Goal: Task Accomplishment & Management: Use online tool/utility

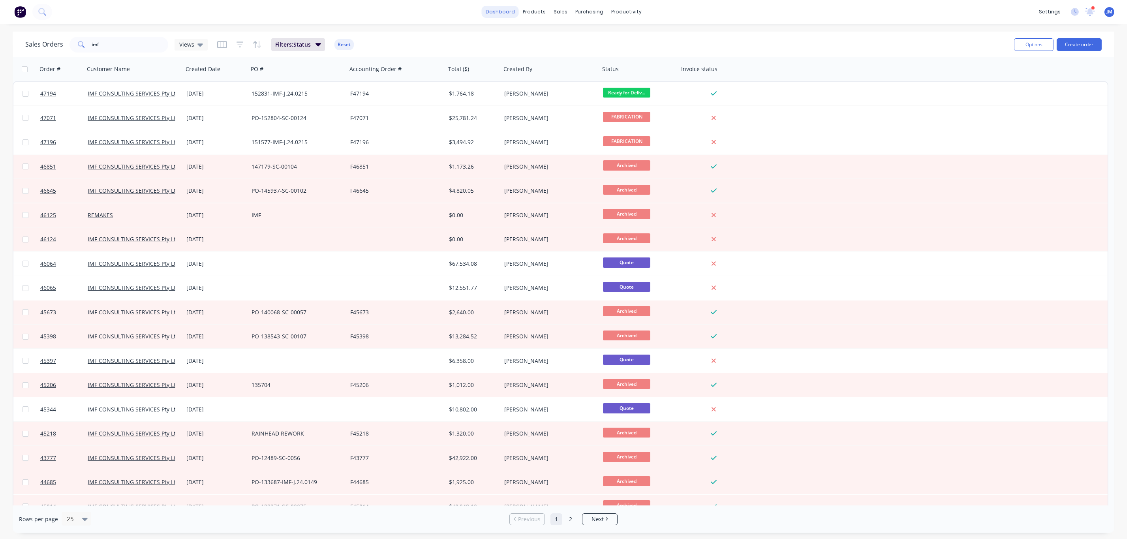
click at [507, 9] on link "dashboard" at bounding box center [500, 12] width 37 height 12
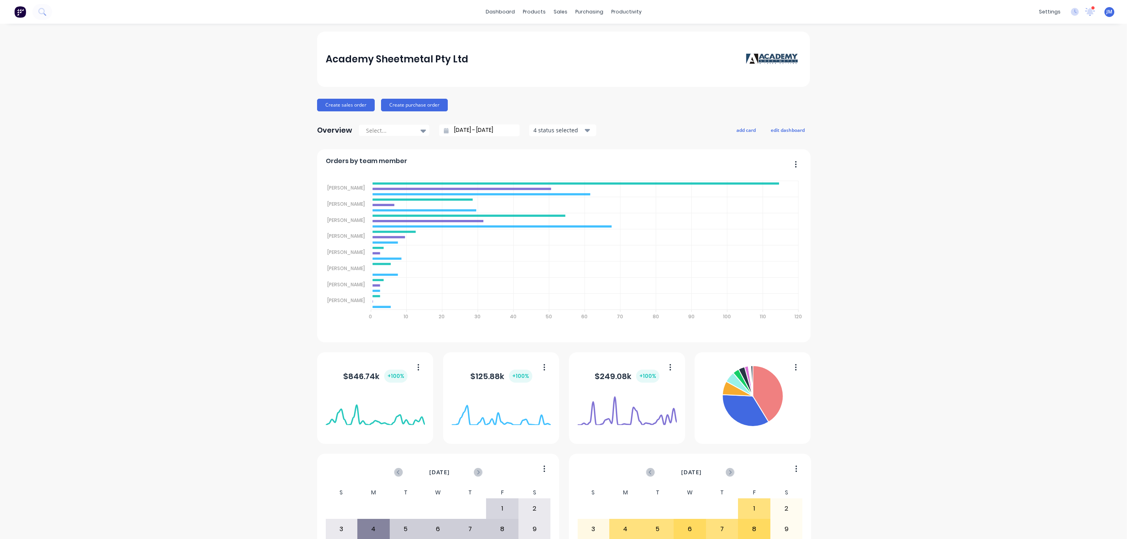
click at [145, 389] on div "Academy Sheetmetal Pty Ltd Create sales order Create purchase order Overview Se…" at bounding box center [563, 339] width 1127 height 615
click at [103, 295] on div "Academy Sheetmetal Pty Ltd Create sales order Create purchase order Overview Se…" at bounding box center [563, 339] width 1127 height 615
click at [565, 41] on div at bounding box center [561, 37] width 12 height 7
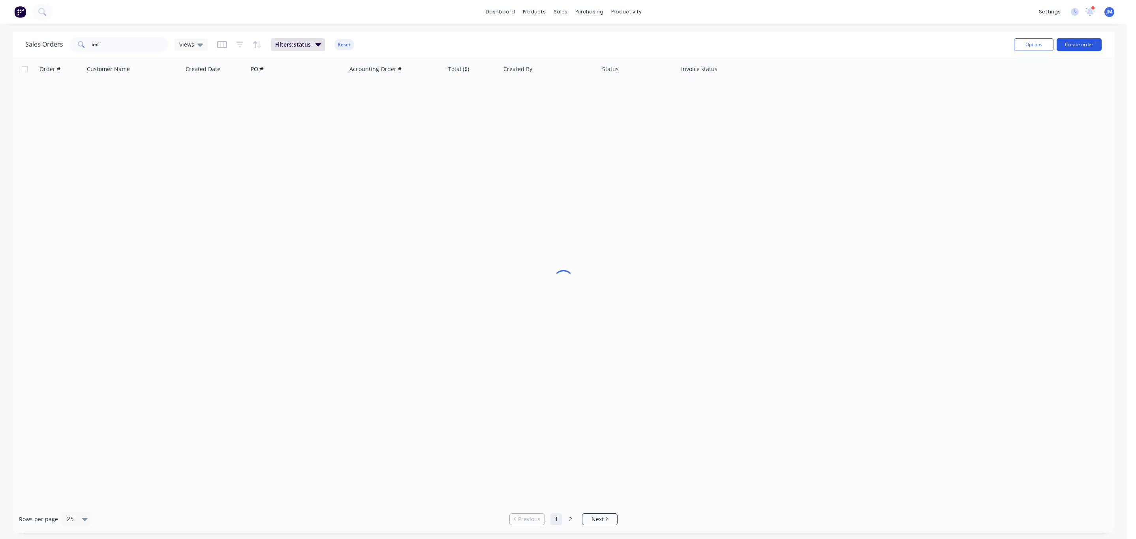
click at [1084, 43] on button "Create order" at bounding box center [1078, 44] width 45 height 13
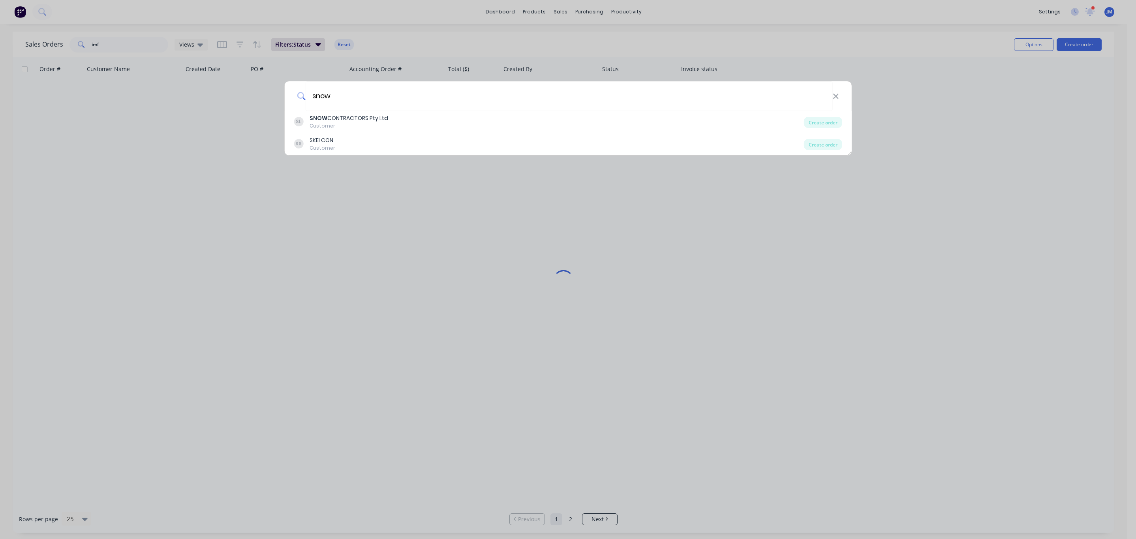
type input "snow"
click at [488, 116] on div "[PERSON_NAME] CONTRACTORS Pty Ltd Customer" at bounding box center [549, 121] width 510 height 15
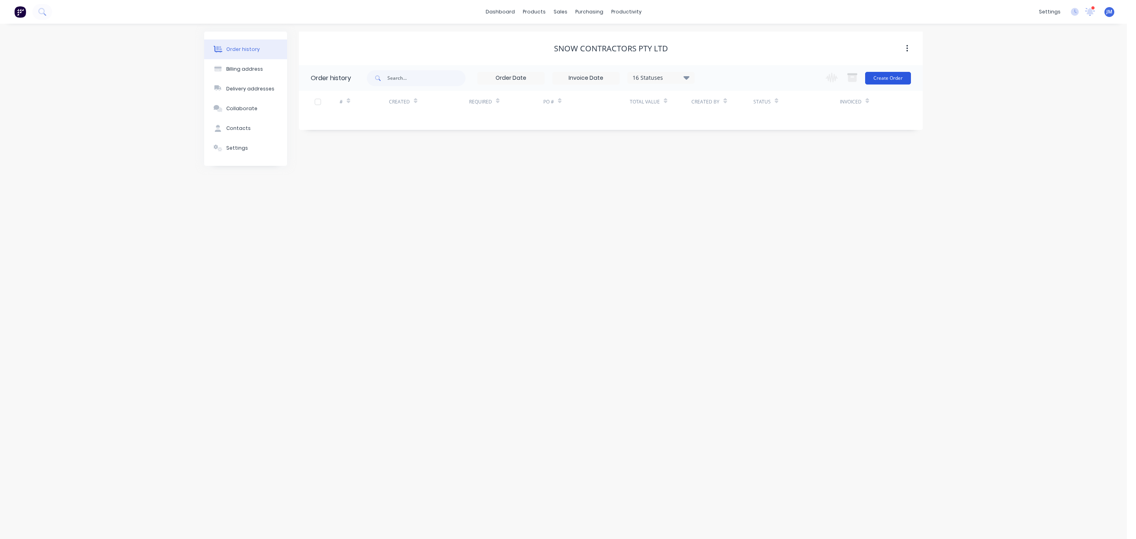
click at [884, 84] on button "Create Order" at bounding box center [888, 78] width 46 height 13
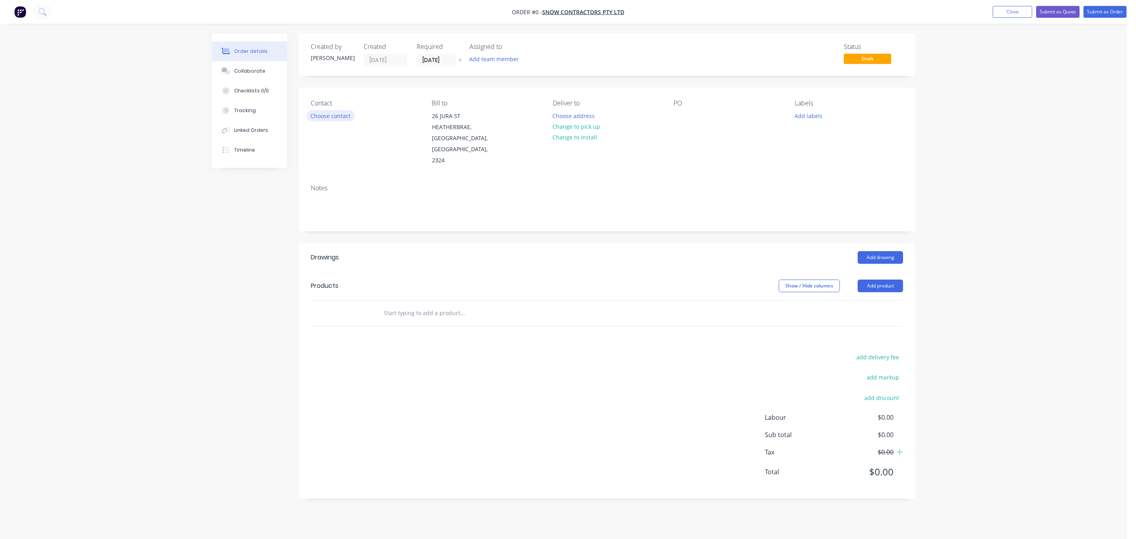
click at [321, 117] on button "Choose contact" at bounding box center [330, 115] width 49 height 11
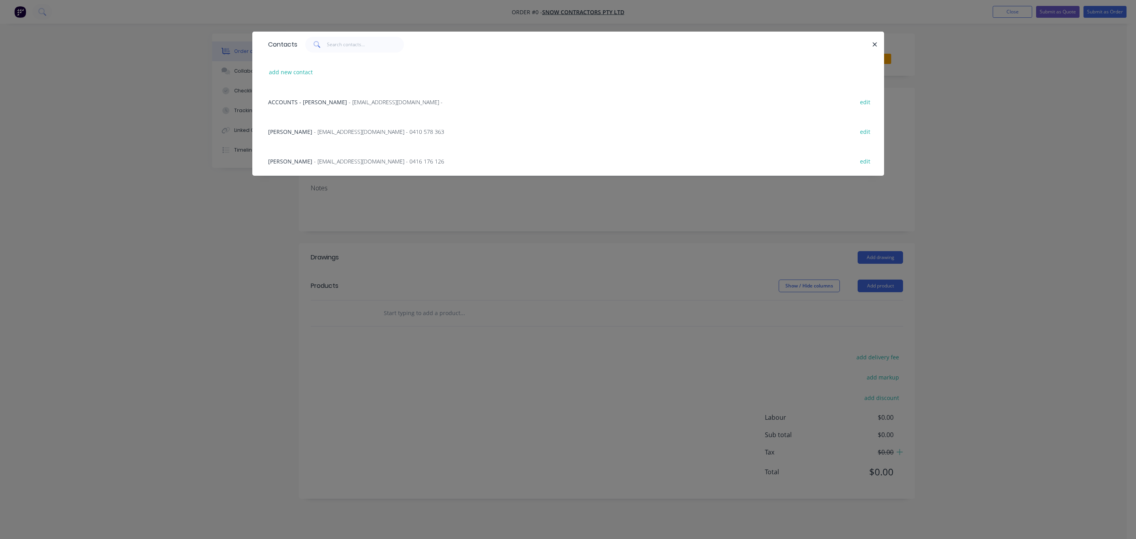
click at [325, 161] on span "- [EMAIL_ADDRESS][DOMAIN_NAME] - 0416 176 126" at bounding box center [379, 162] width 130 height 8
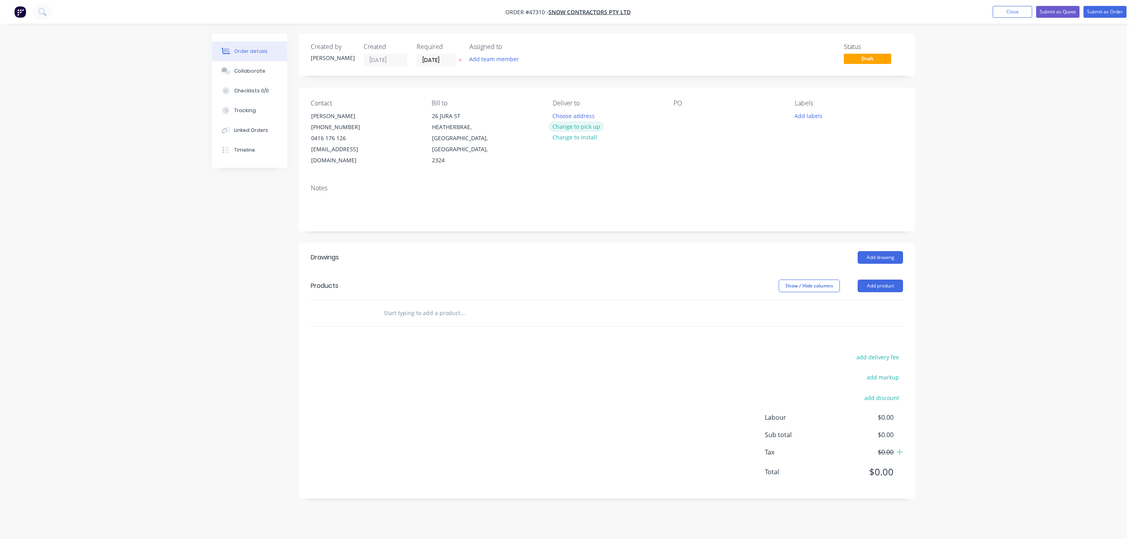
click at [598, 127] on button "Change to pick up" at bounding box center [576, 126] width 56 height 11
click at [693, 125] on div "PO" at bounding box center [728, 132] width 108 height 67
click at [681, 117] on div at bounding box center [680, 115] width 13 height 11
click at [873, 280] on button "Add product" at bounding box center [880, 286] width 45 height 13
click at [850, 300] on div "Product catalogue" at bounding box center [865, 305] width 61 height 11
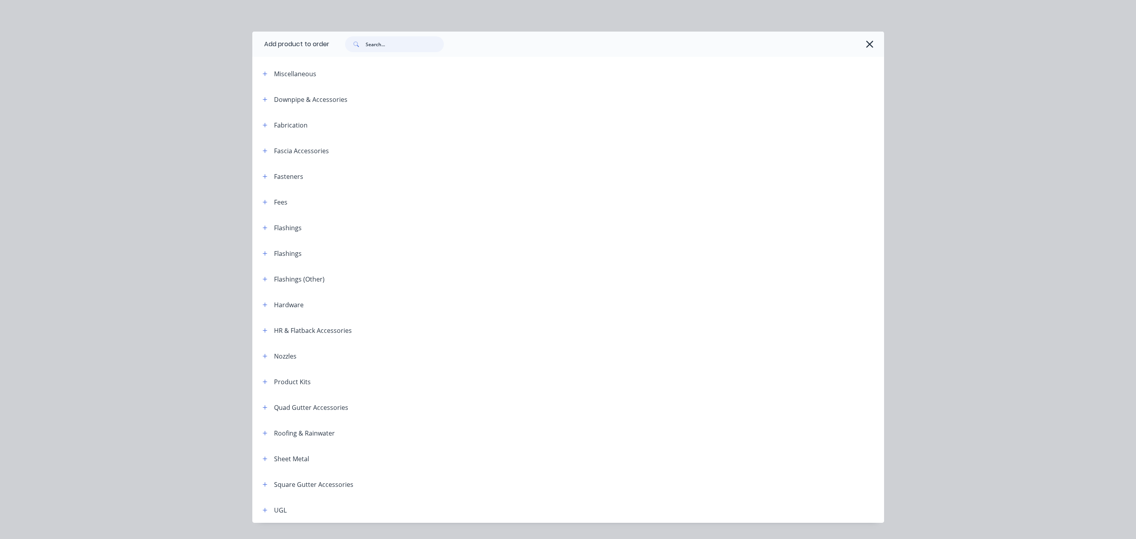
click at [370, 47] on input "text" at bounding box center [405, 44] width 78 height 16
type input "alum"
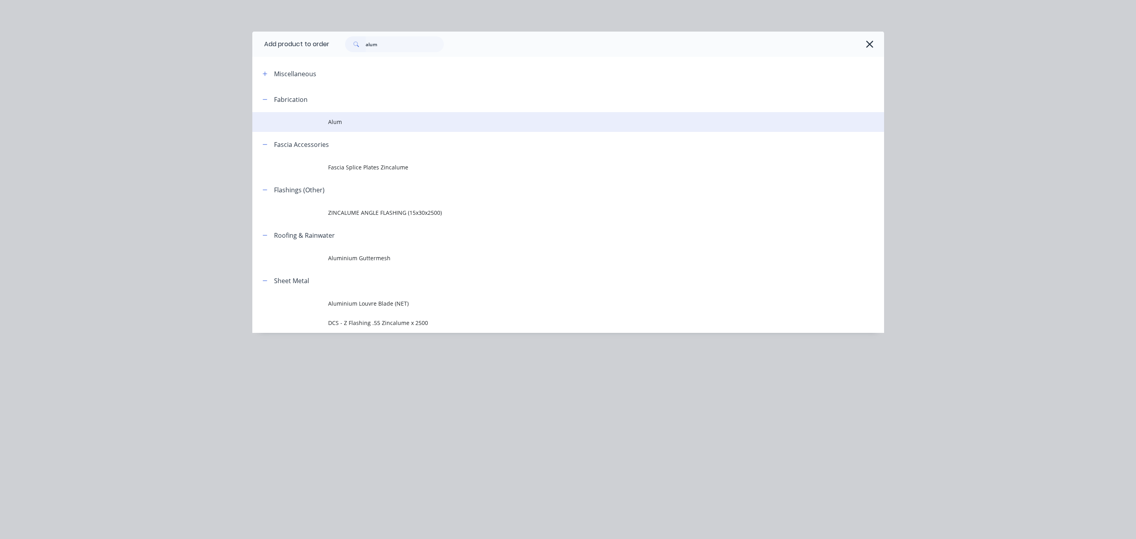
click at [361, 120] on span "Alum" at bounding box center [550, 122] width 445 height 8
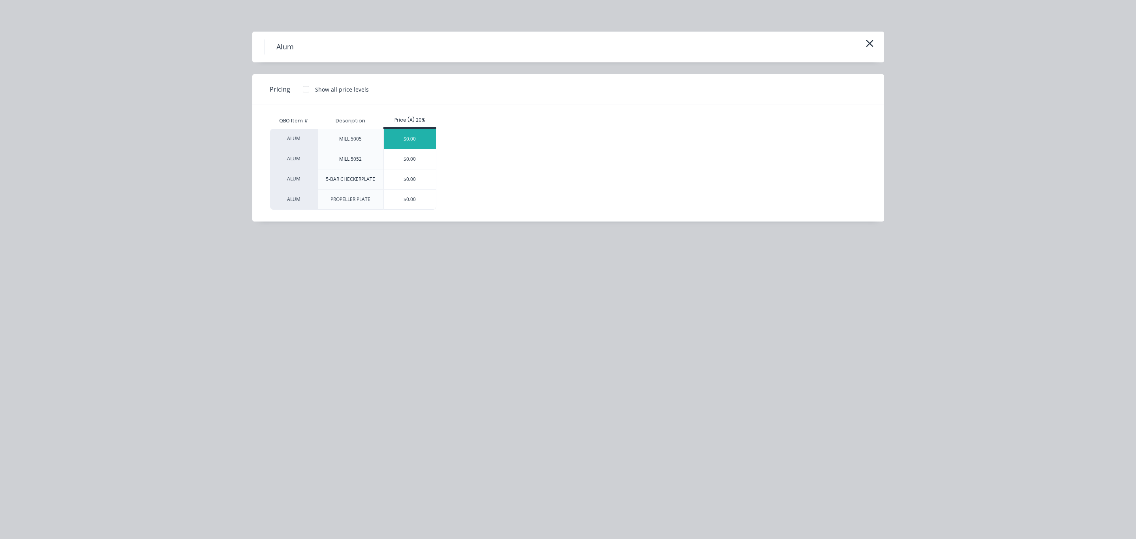
click at [409, 139] on div "$0.00" at bounding box center [410, 139] width 53 height 20
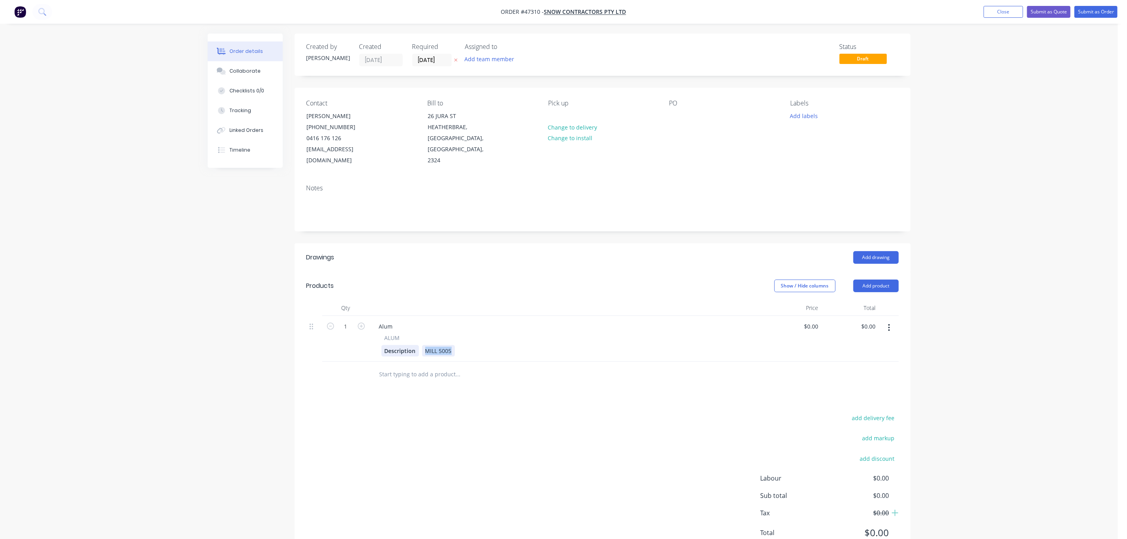
drag, startPoint x: 450, startPoint y: 340, endPoint x: 413, endPoint y: 346, distance: 38.0
click at [413, 346] on div "Description MILL 5005" at bounding box center [565, 350] width 368 height 11
click at [397, 321] on div "Alum" at bounding box center [386, 326] width 26 height 11
click at [402, 334] on div "ALUM" at bounding box center [567, 338] width 365 height 8
drag, startPoint x: 450, startPoint y: 341, endPoint x: 411, endPoint y: 345, distance: 38.9
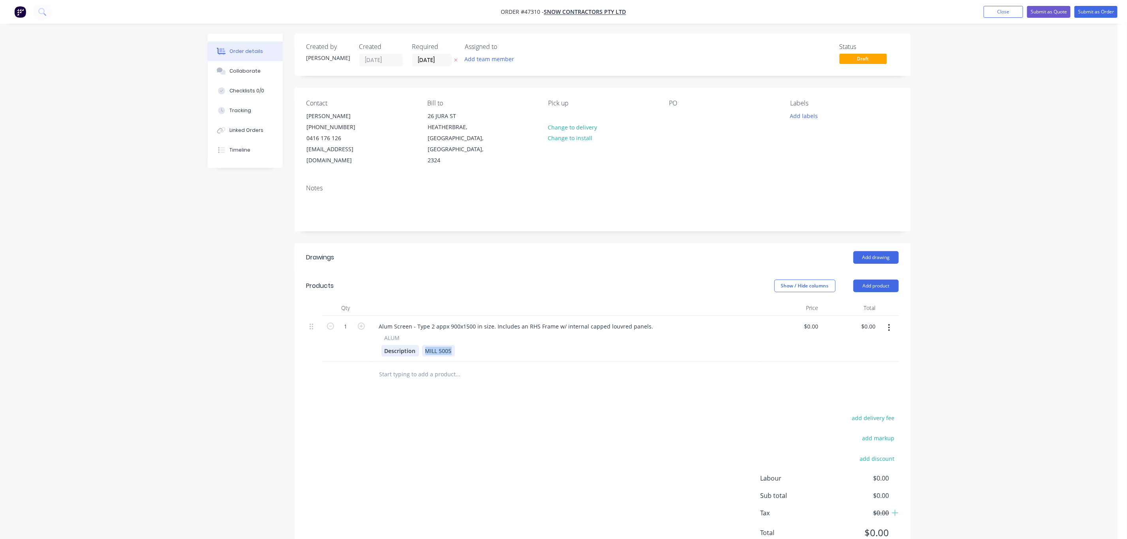
click at [411, 345] on div "Description MILL 5005" at bounding box center [565, 350] width 368 height 11
click at [550, 345] on div "Description Includes 2x Lugs/Handles and Mounting Plates" at bounding box center [565, 350] width 368 height 11
click at [540, 345] on div "Includes 2x Lugs/Handles and Mounting Plates" at bounding box center [487, 350] width 130 height 11
click at [542, 345] on div "Includes 2x Lugs/Handles and Mounting Plates" at bounding box center [487, 350] width 130 height 11
click at [397, 334] on span "ALUM" at bounding box center [392, 338] width 15 height 8
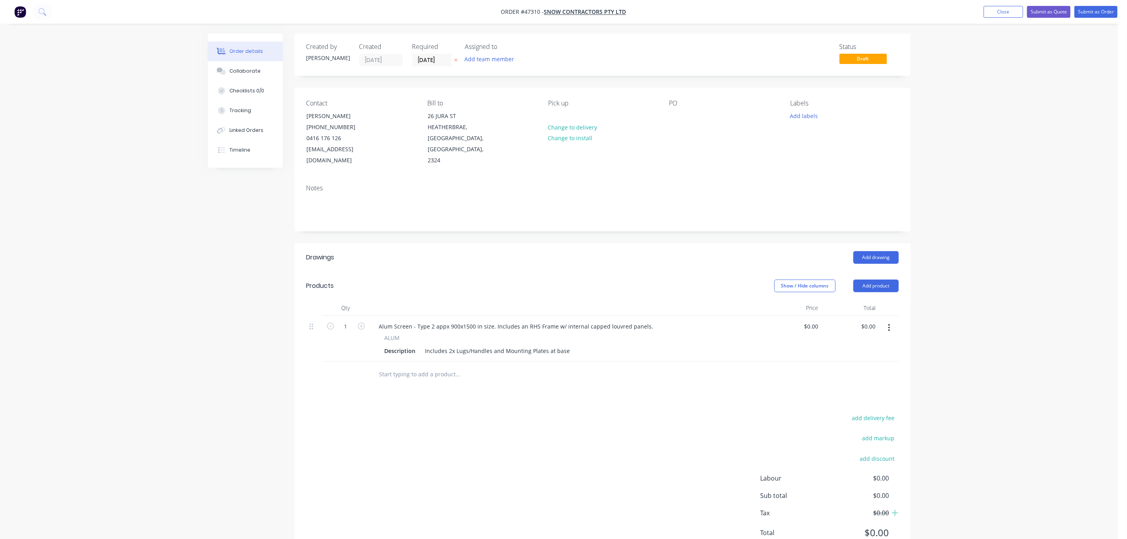
click at [407, 334] on div "ALUM" at bounding box center [567, 338] width 365 height 8
click at [582, 345] on div "Description Includes 2x Lugs/Handles and Mounting Plates at base" at bounding box center [565, 350] width 368 height 11
click at [818, 321] on input "0" at bounding box center [812, 326] width 18 height 11
type input "$0.00"
click at [347, 320] on div "1" at bounding box center [346, 326] width 21 height 12
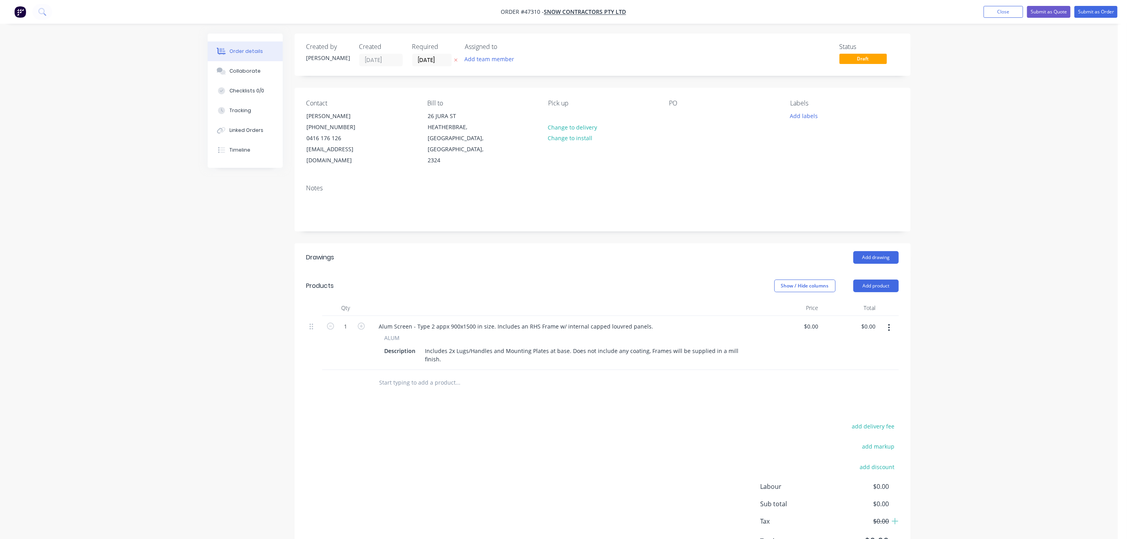
click at [988, 338] on div "Order details Collaborate Checklists 0/0 Tracking Linked Orders Timeline Order …" at bounding box center [559, 290] width 1118 height 580
click at [878, 283] on header "Products Show / Hide columns Add product" at bounding box center [603, 286] width 616 height 28
click at [880, 280] on button "Add product" at bounding box center [875, 286] width 45 height 13
click at [866, 300] on div "Product catalogue" at bounding box center [861, 305] width 61 height 11
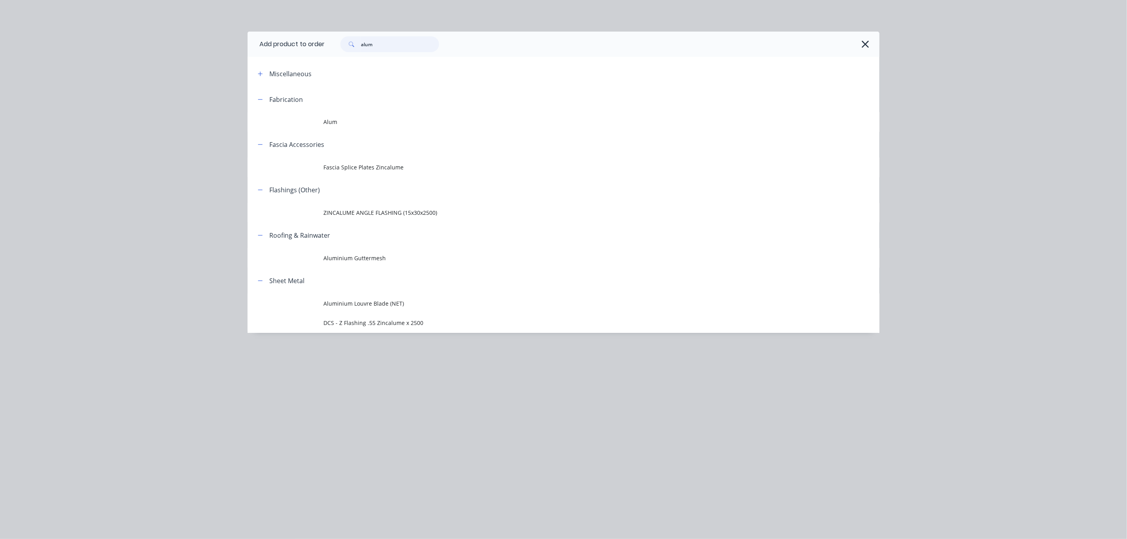
drag, startPoint x: 384, startPoint y: 41, endPoint x: 325, endPoint y: 45, distance: 59.8
click at [325, 45] on header "Add product to order alum" at bounding box center [564, 44] width 632 height 25
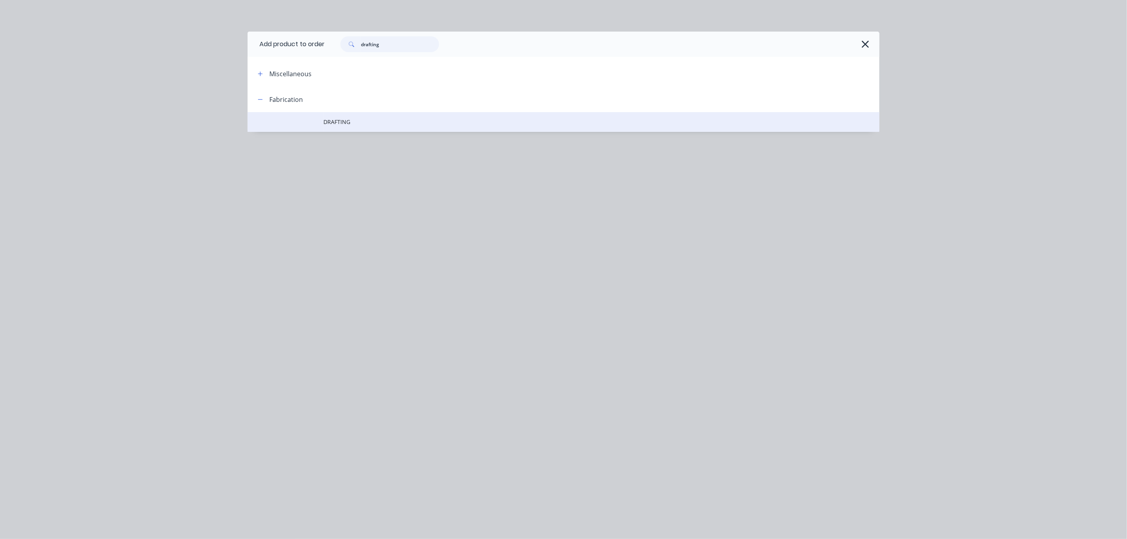
type input "drafting"
click at [346, 121] on span "DRAFTING" at bounding box center [545, 122] width 445 height 8
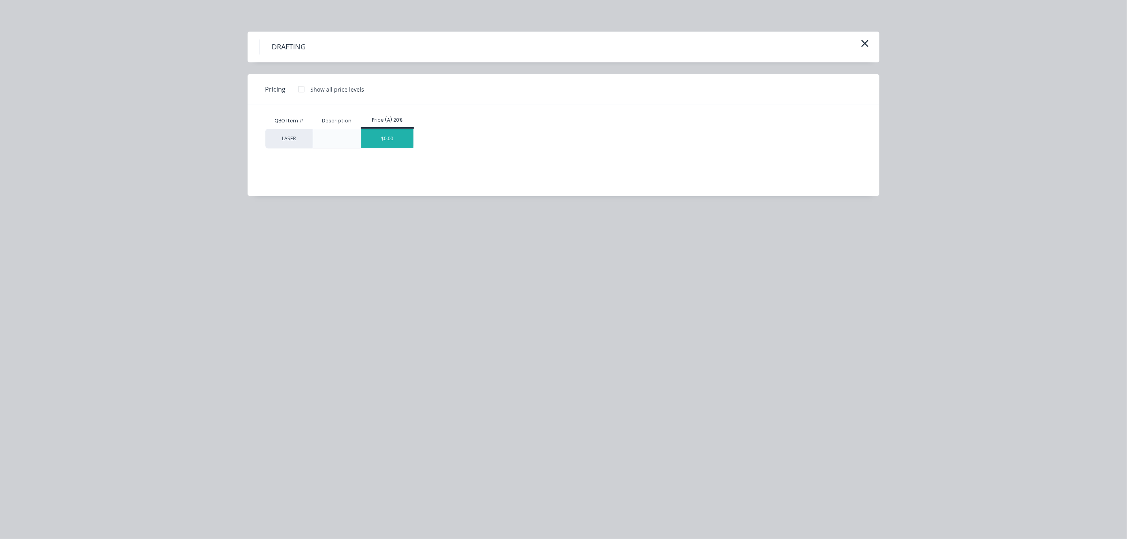
click at [374, 134] on div "$0.00" at bounding box center [387, 138] width 53 height 19
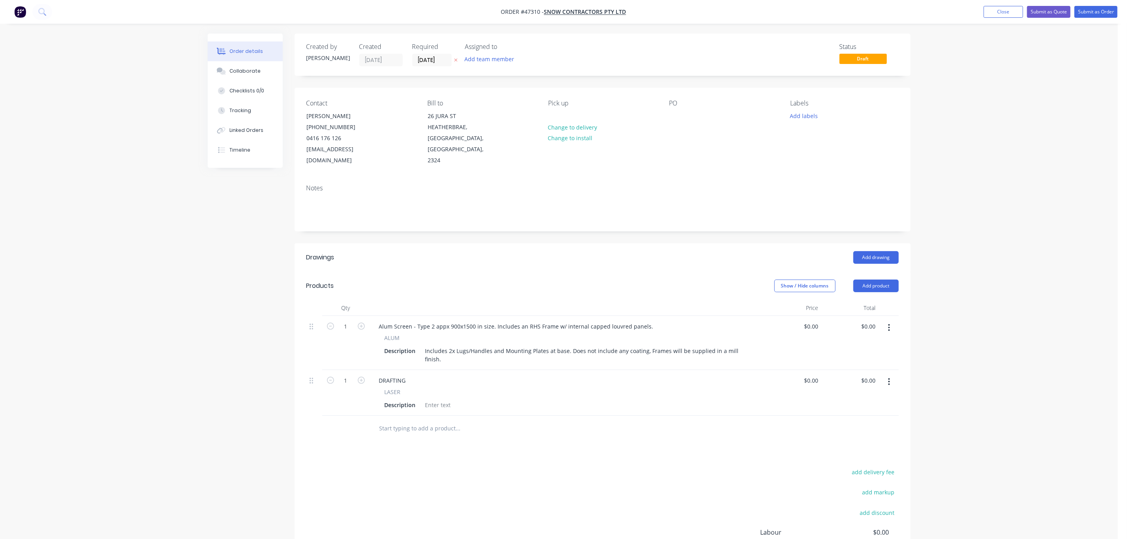
click at [443, 388] on div "LASER" at bounding box center [567, 392] width 365 height 8
click at [428, 399] on div at bounding box center [438, 404] width 32 height 11
type input "90"
type input "0.00"
type input "$90.00"
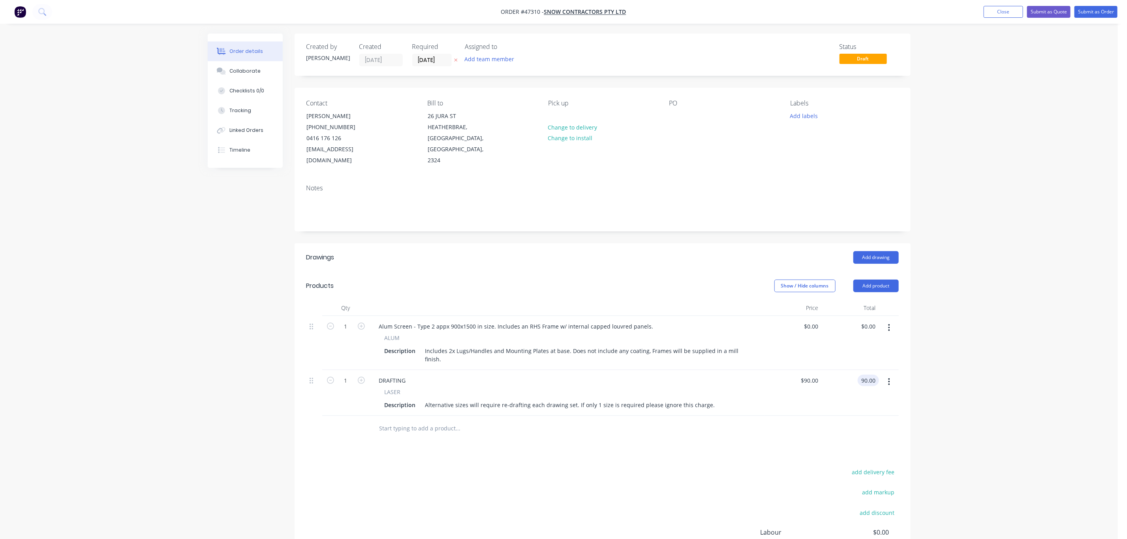
type input "$90.00"
click at [782, 431] on div "Drawings Add drawing Products Show / Hide columns Add product Qty Price Total 1…" at bounding box center [603, 428] width 616 height 370
click at [808, 375] on div "90 $90.00" at bounding box center [809, 380] width 24 height 11
type input "$180.00"
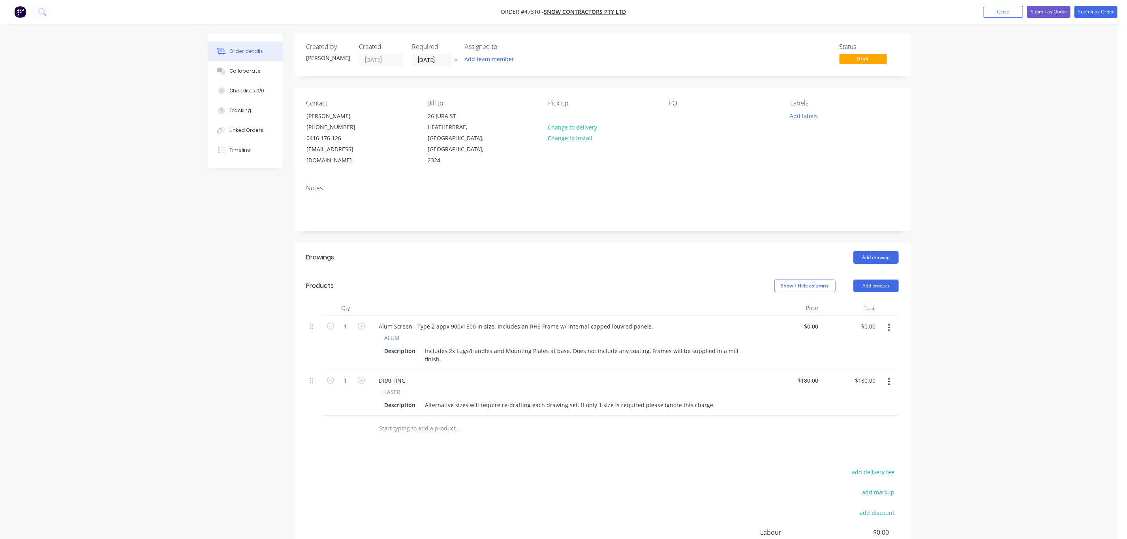
click at [790, 503] on div "add delivery fee add markup add discount Labour $0.00 Sub total $180.00 Tax $18…" at bounding box center [602, 534] width 592 height 135
click at [698, 399] on div "Alternative sizes will require re-drafting each drawing set. If only 1 size is …" at bounding box center [570, 404] width 296 height 11
click at [405, 375] on div "DRAFTING" at bounding box center [392, 380] width 39 height 11
click at [630, 393] on div "DRAFTING - For 2 or more resizes (charged per additional size) LASER Descriptio…" at bounding box center [567, 393] width 395 height 46
click at [770, 372] on div "$180.00 $180.00" at bounding box center [792, 393] width 57 height 46
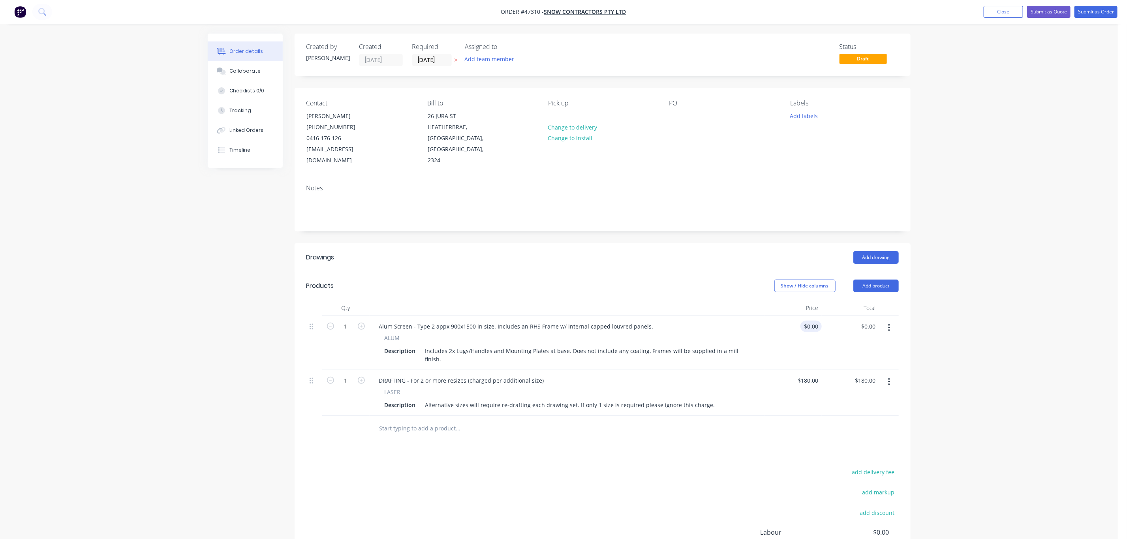
drag, startPoint x: 788, startPoint y: 322, endPoint x: 816, endPoint y: 317, distance: 29.3
click at [794, 323] on div "$0.00 $0.00" at bounding box center [792, 343] width 57 height 54
click at [816, 321] on input "0" at bounding box center [812, 326] width 18 height 11
type input "$0.00"
click at [1016, 29] on div "Order details Collaborate Checklists 0/0 Tracking Linked Orders Timeline Order …" at bounding box center [559, 312] width 1118 height 625
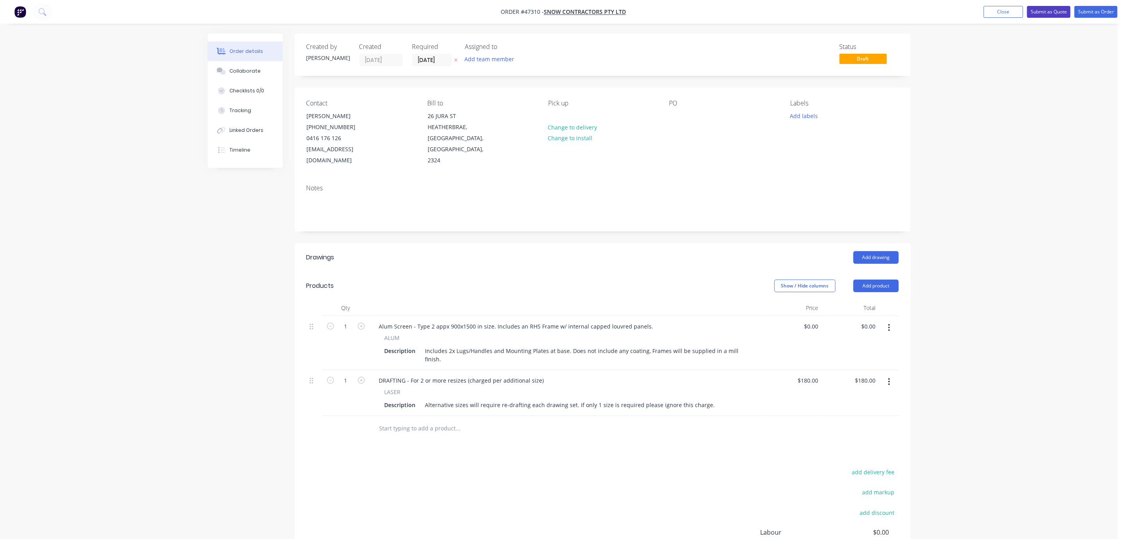
click at [1041, 12] on button "Submit as Quote" at bounding box center [1048, 12] width 43 height 12
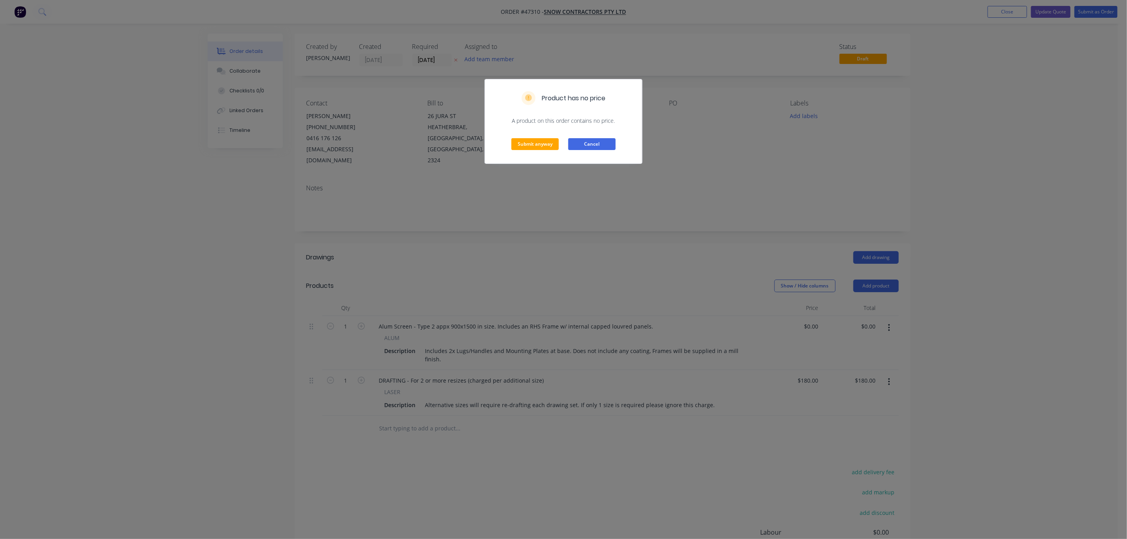
click at [604, 146] on button "Cancel" at bounding box center [591, 144] width 47 height 12
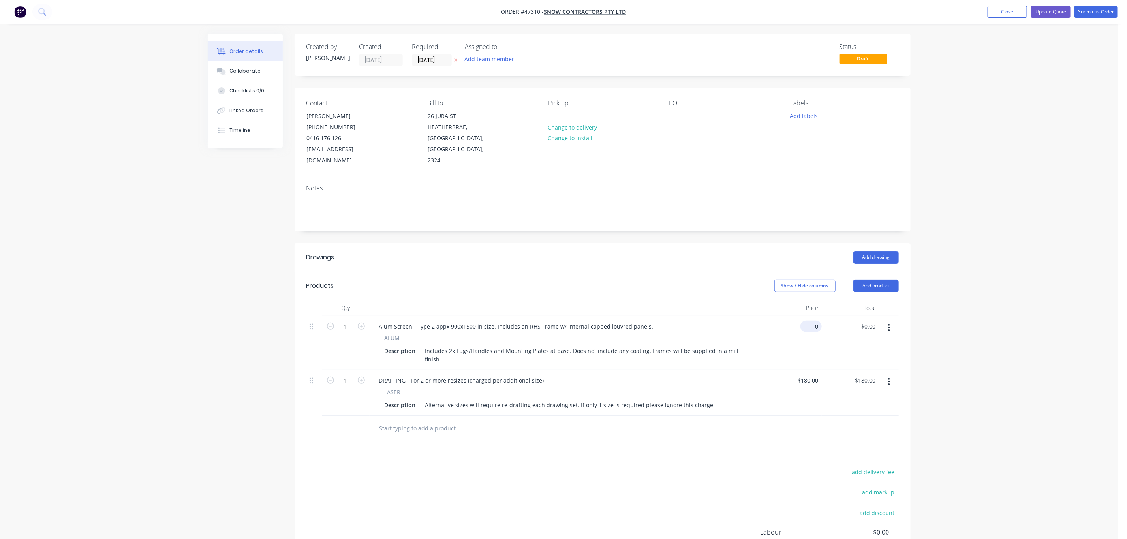
click at [807, 320] on div "0 $0.00" at bounding box center [792, 343] width 57 height 54
type input "$1,000.00"
click at [1054, 9] on button "Update Quote" at bounding box center [1050, 12] width 39 height 12
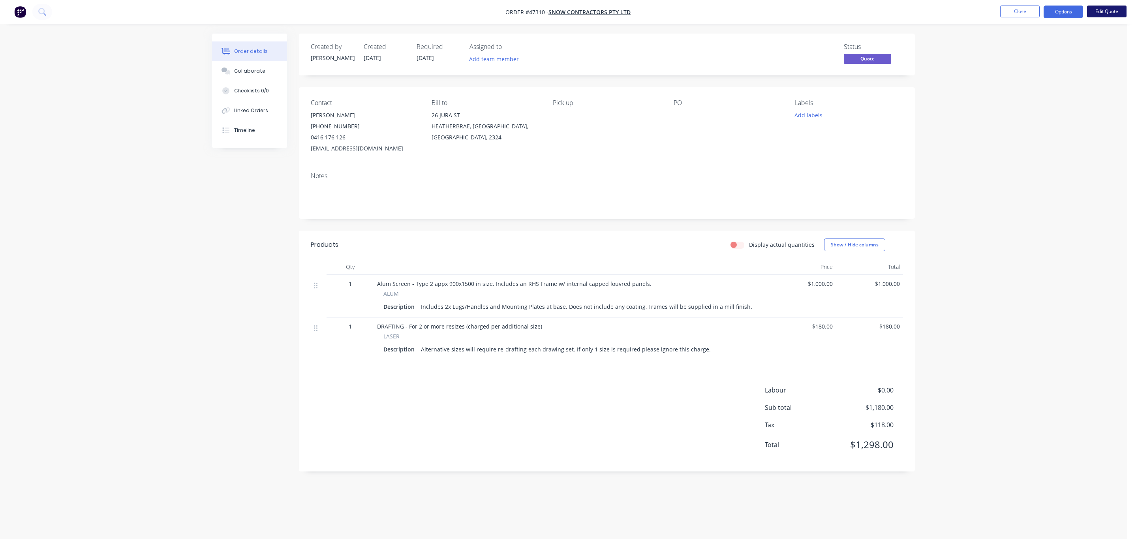
click at [1121, 12] on button "Edit Quote" at bounding box center [1106, 12] width 39 height 12
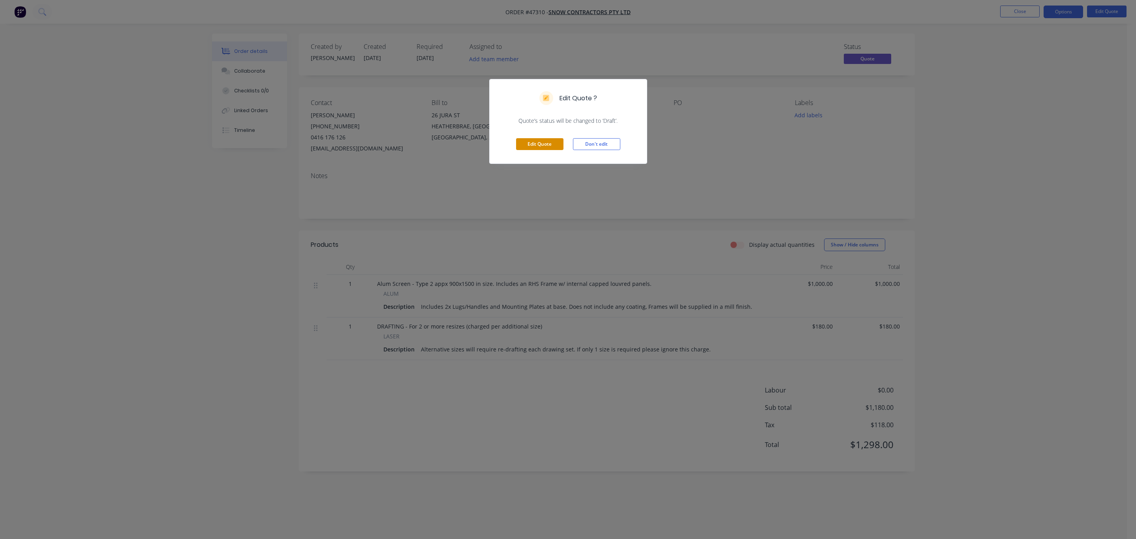
click at [538, 144] on button "Edit Quote" at bounding box center [539, 144] width 47 height 12
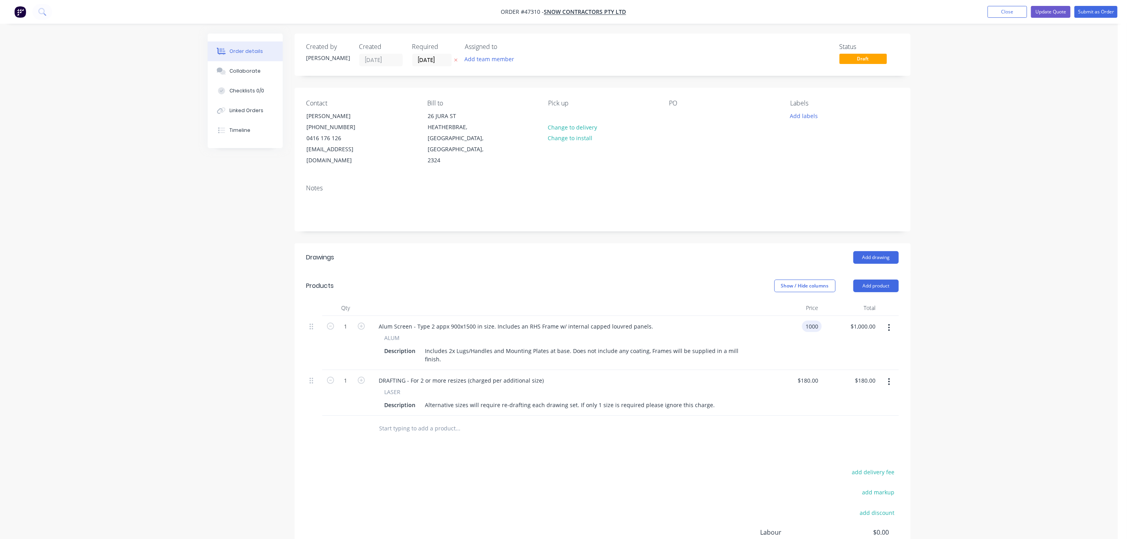
click at [812, 321] on input "1000" at bounding box center [813, 326] width 17 height 11
type input "$1,590.00"
click at [948, 328] on div "Order details Collaborate Checklists 0/0 Linked Orders Timeline Order details C…" at bounding box center [559, 312] width 1118 height 625
click at [347, 321] on input "1" at bounding box center [346, 327] width 21 height 12
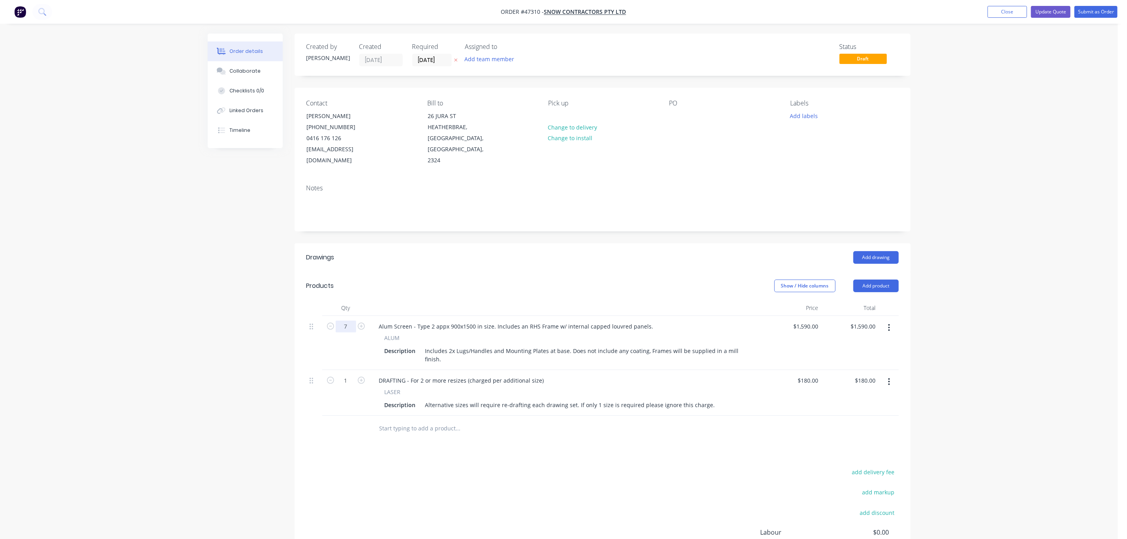
type input "7"
type input "$11,130.00"
click at [655, 467] on div "add delivery fee add markup add discount Labour $0.00 Sub total $11,310.00 Tax …" at bounding box center [602, 534] width 592 height 135
click at [807, 323] on div "$1,590.00 $1,590.00" at bounding box center [792, 343] width 57 height 54
click at [810, 321] on input "1590" at bounding box center [813, 326] width 17 height 11
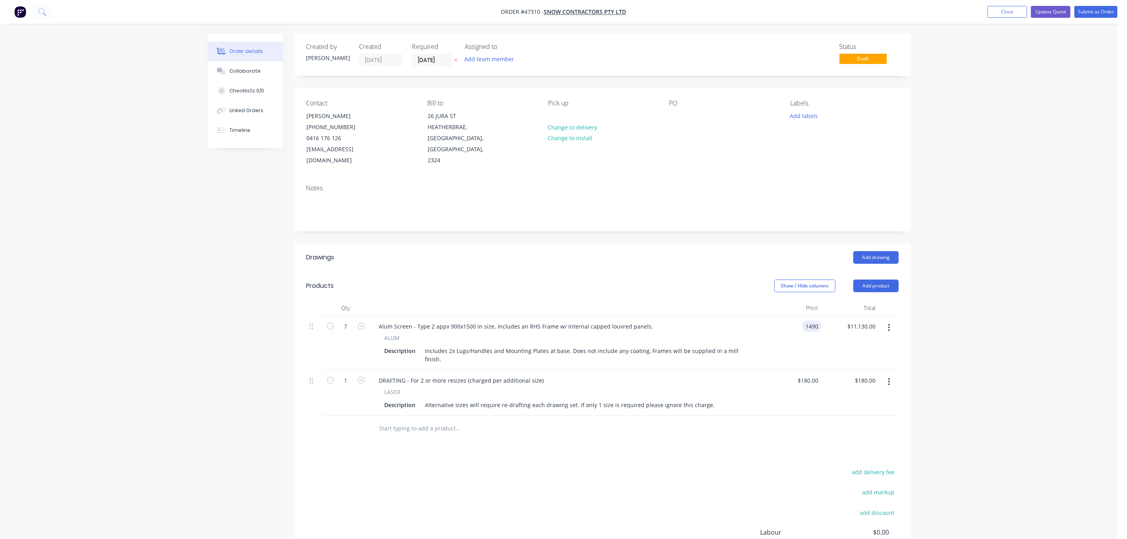
type input "$1,490.00"
type input "$10,430.00"
click at [1027, 297] on div "Order details Collaborate Checklists 0/0 Linked Orders Timeline Order details C…" at bounding box center [559, 312] width 1118 height 625
click at [1046, 12] on button "Update Quote" at bounding box center [1050, 12] width 39 height 12
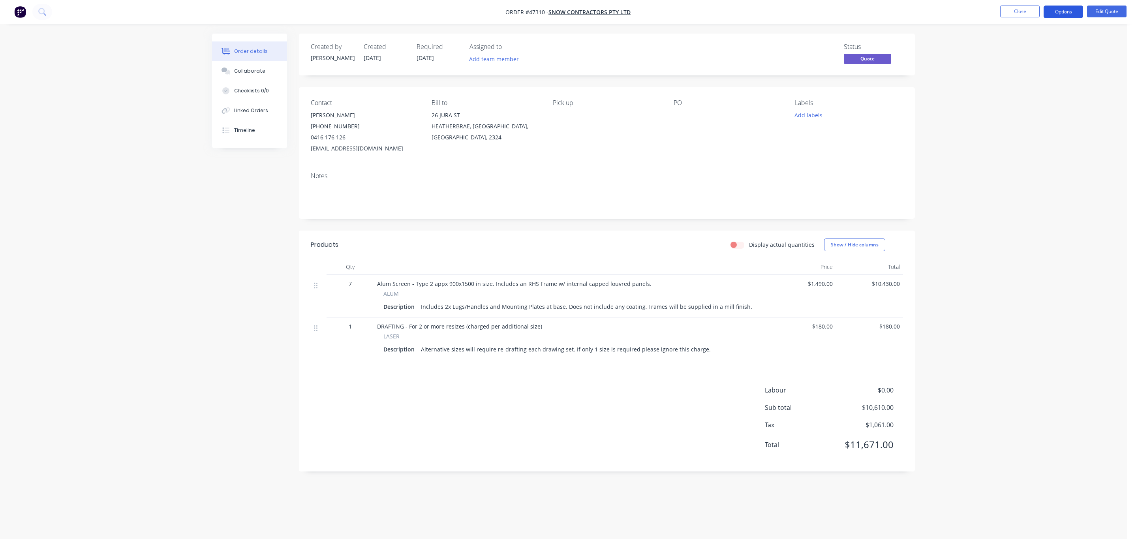
click at [1060, 11] on button "Options" at bounding box center [1062, 12] width 39 height 13
click at [1027, 51] on div "Quote" at bounding box center [1039, 47] width 73 height 11
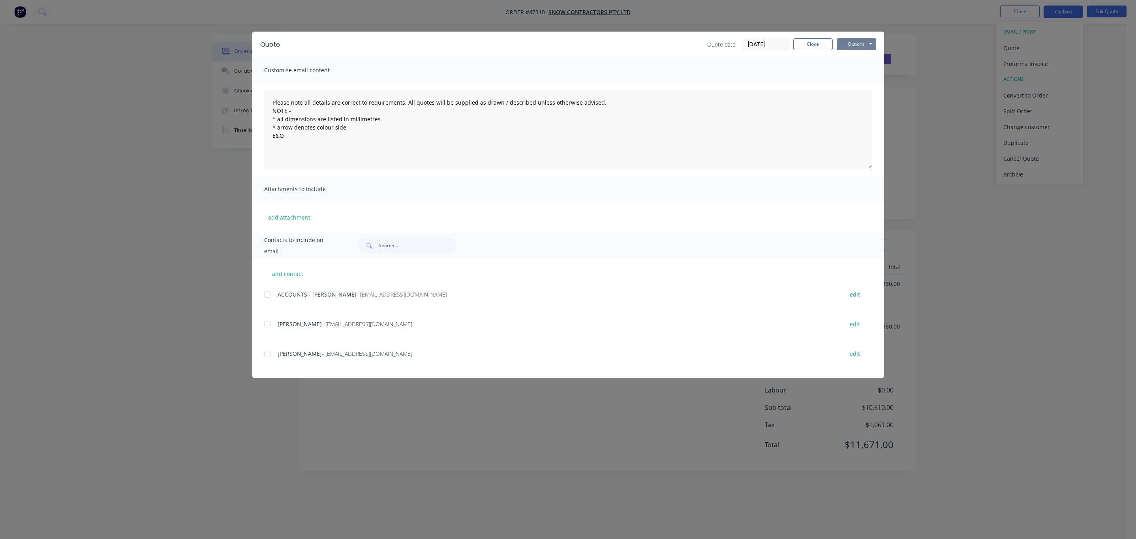
click at [861, 40] on button "Options" at bounding box center [856, 44] width 39 height 12
click at [851, 73] on button "Print" at bounding box center [862, 71] width 51 height 13
click at [812, 43] on button "Close" at bounding box center [812, 44] width 39 height 12
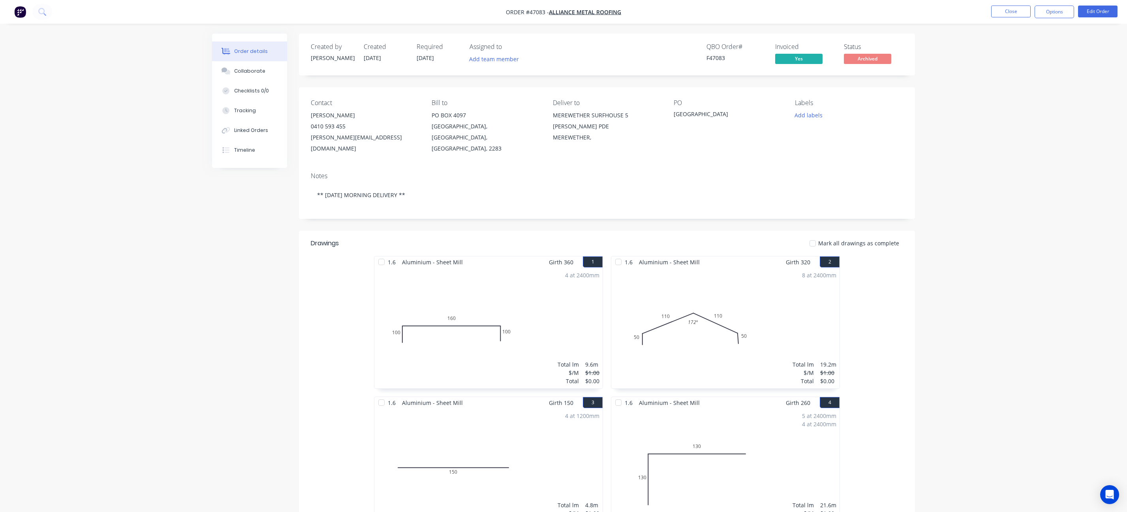
scroll to position [178, 0]
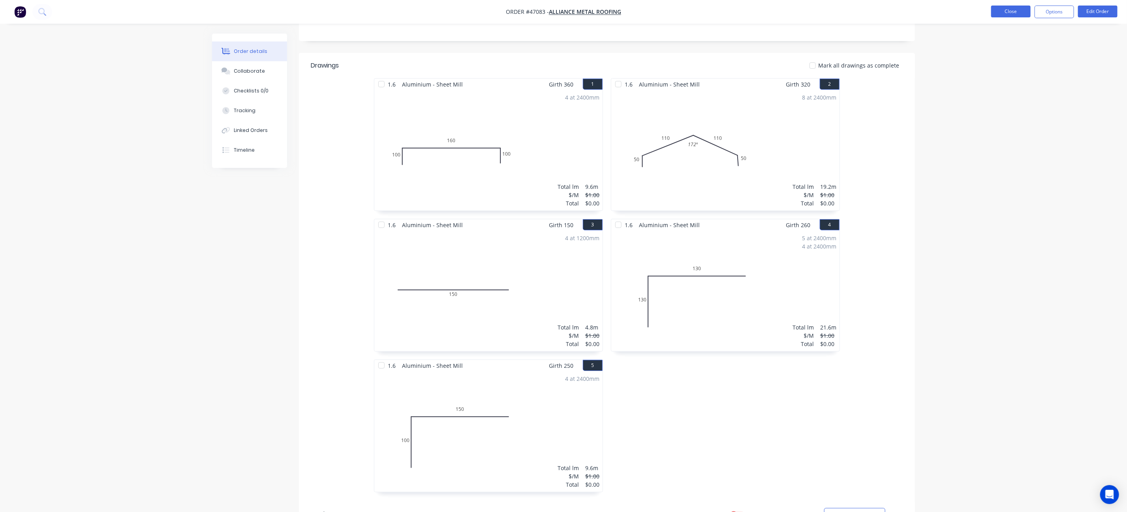
click at [1014, 14] on button "Close" at bounding box center [1010, 12] width 39 height 12
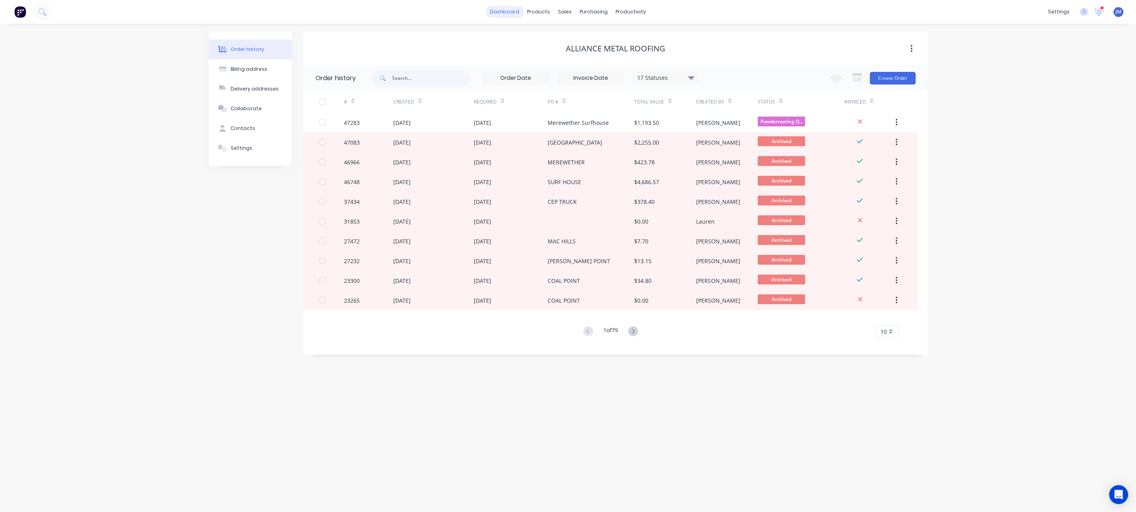
click at [509, 16] on link "dashboard" at bounding box center [504, 12] width 37 height 12
